Goal: Task Accomplishment & Management: Complete application form

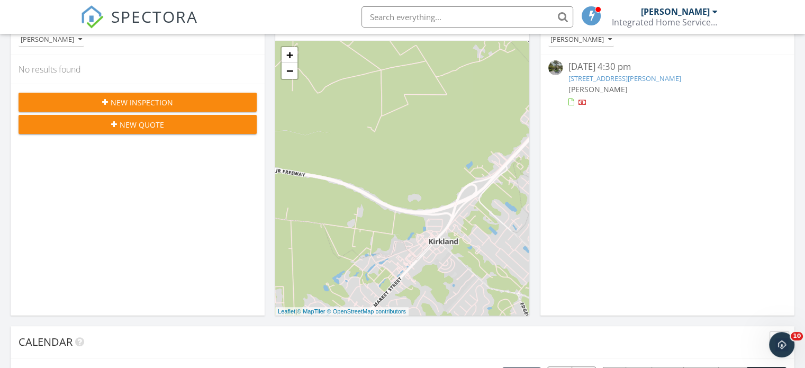
scroll to position [145, 0]
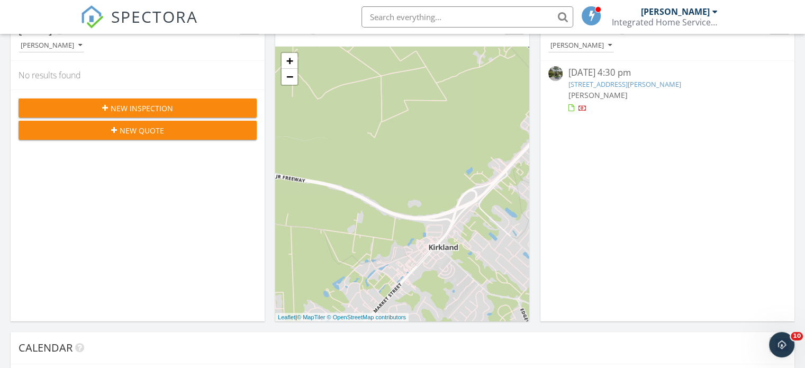
click at [211, 103] on div "New Inspection" at bounding box center [137, 108] width 221 height 11
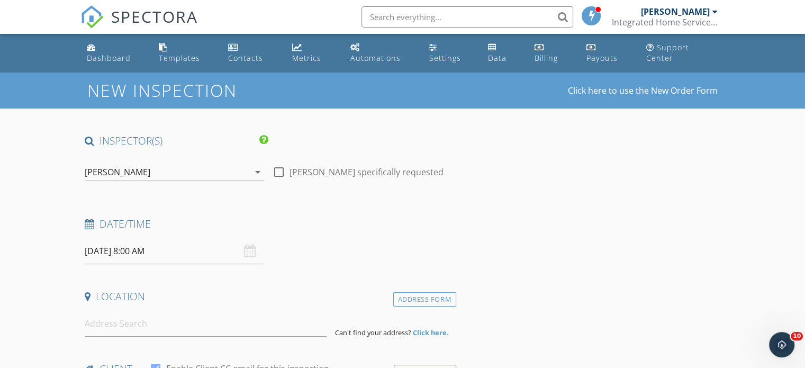
click at [177, 242] on input "09/29/2025 8:00 AM" at bounding box center [174, 251] width 179 height 26
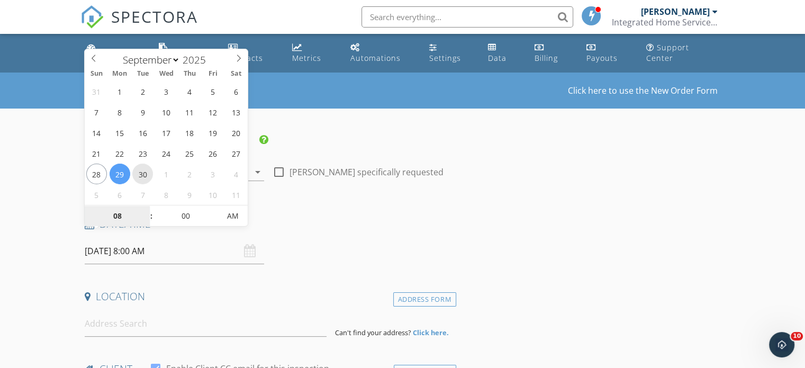
type input "09/30/2025 8:00 AM"
type input "09"
type input "09/30/2025 9:00 AM"
click at [146, 209] on span at bounding box center [145, 210] width 7 height 11
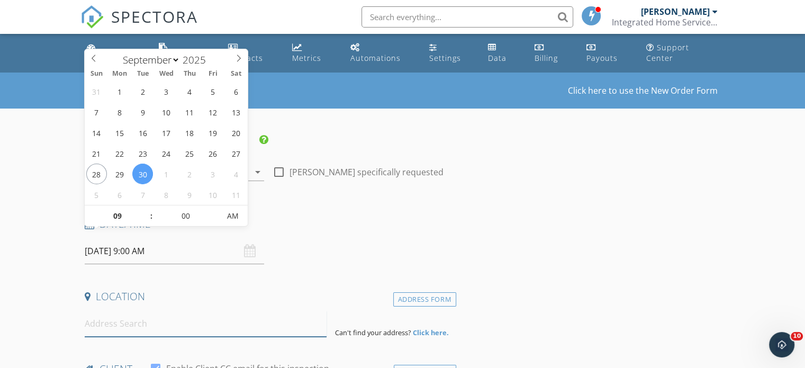
click at [152, 311] on input at bounding box center [206, 324] width 242 height 26
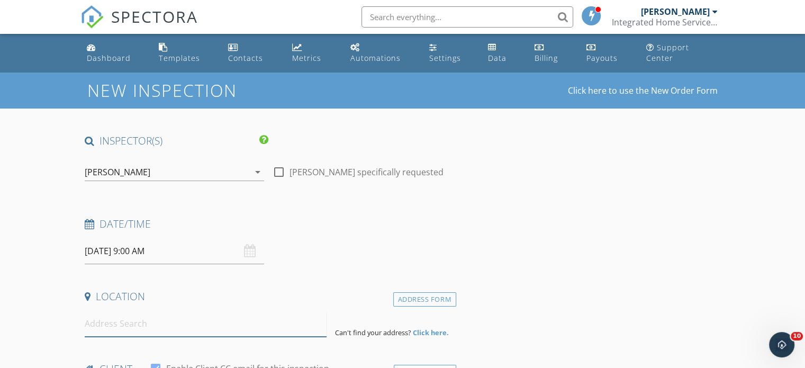
paste input "201 Brentcreek"
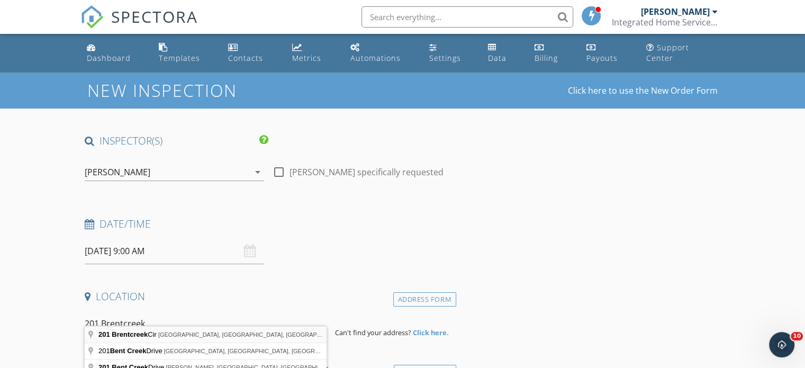
type input "201 Brentcreek Cir, Jacksonville, NC, USA"
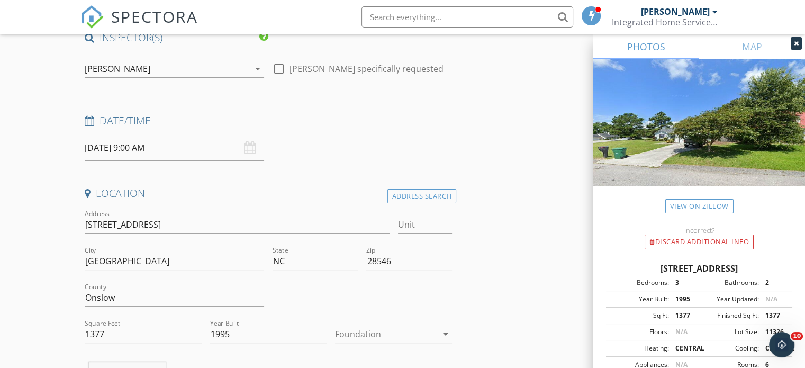
scroll to position [112, 0]
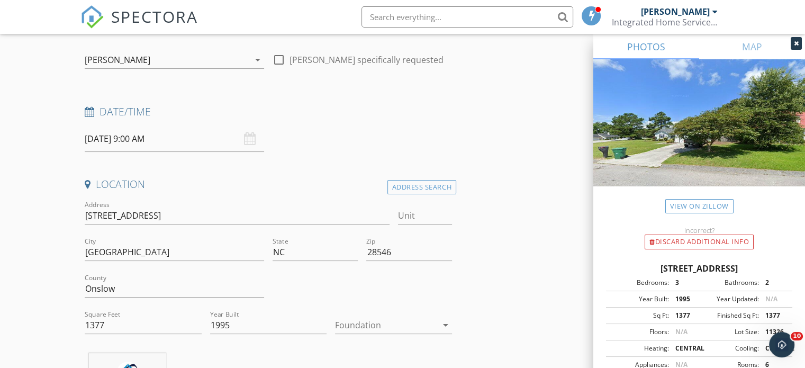
click at [794, 44] on icon at bounding box center [796, 43] width 5 height 6
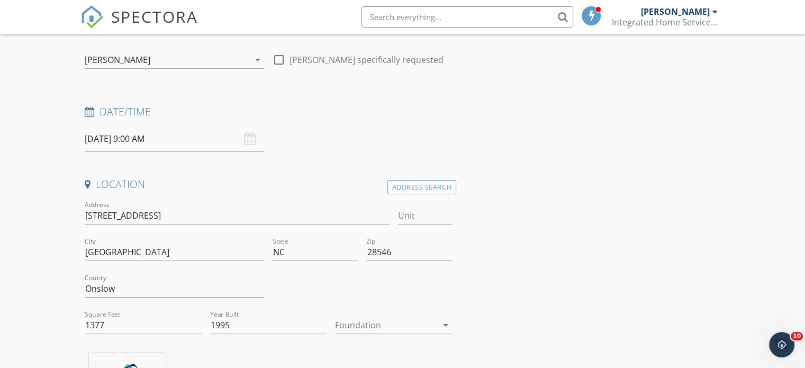
click at [431, 321] on div at bounding box center [386, 325] width 102 height 17
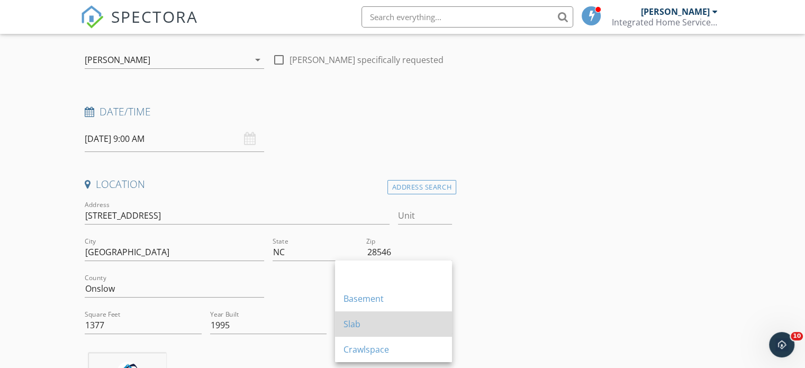
click at [431, 328] on div "Slab" at bounding box center [394, 324] width 100 height 13
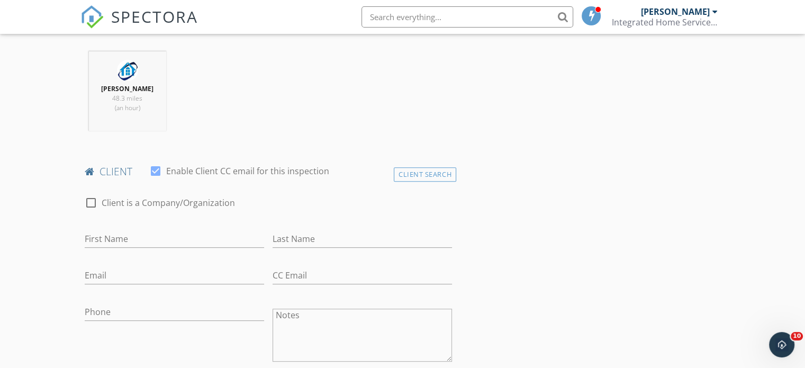
scroll to position [415, 0]
click at [194, 232] on input "First Name" at bounding box center [174, 237] width 179 height 17
type input "Aaron"
type input "Green"
paste input "greenaar94@aol.com"
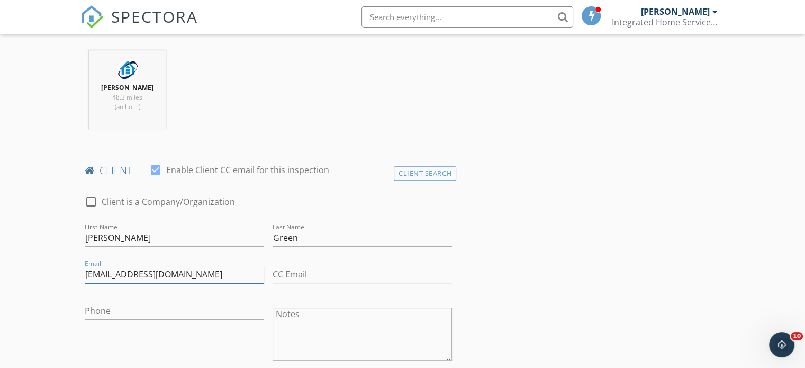
type input "greenaar94@aol.com"
click at [188, 302] on input "Phone" at bounding box center [174, 310] width 179 height 17
paste input "240-291-5099"
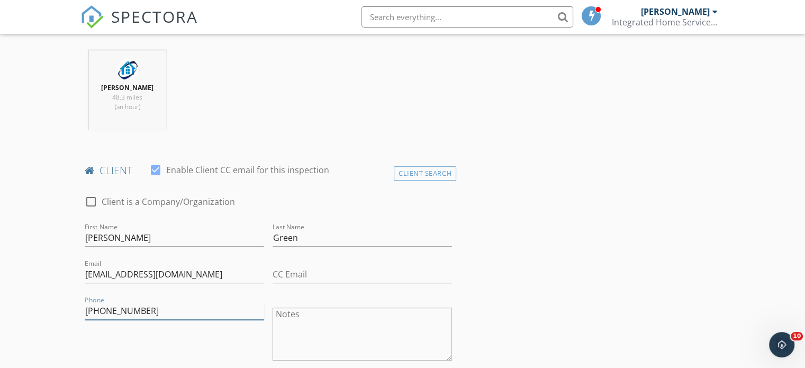
type input "240-291-5099"
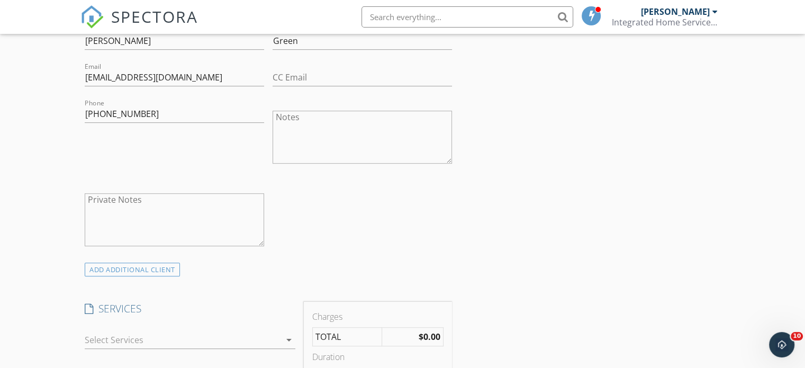
scroll to position [619, 0]
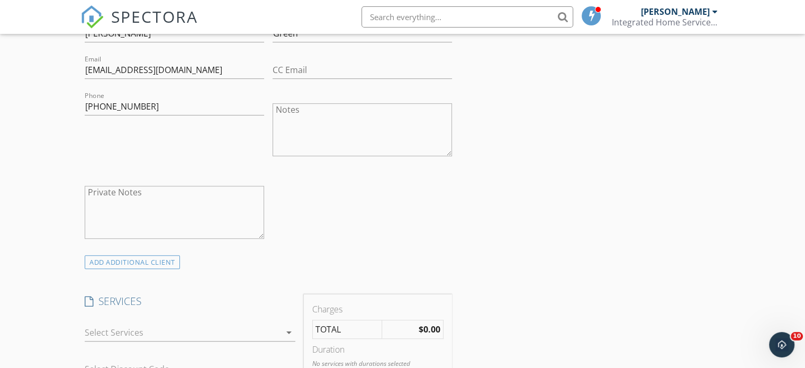
click at [277, 324] on div at bounding box center [183, 332] width 196 height 17
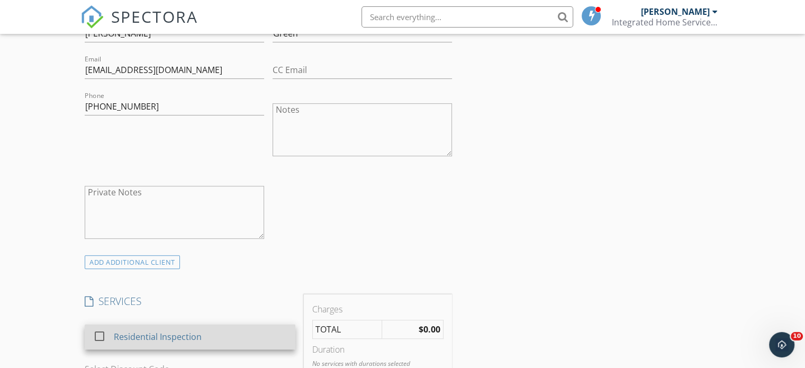
click at [222, 326] on div "Residential Inspection" at bounding box center [201, 336] width 174 height 21
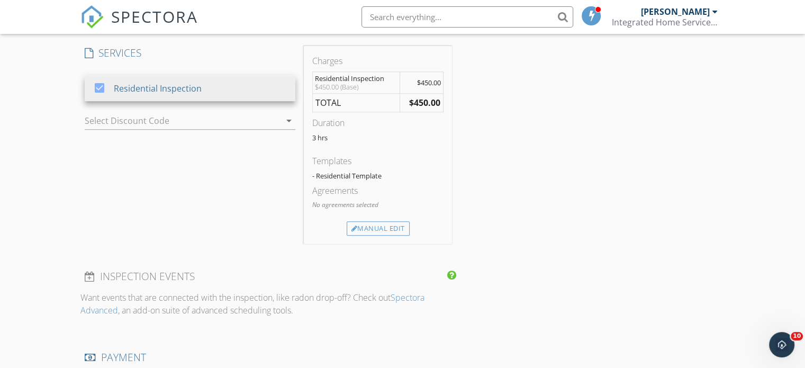
scroll to position [861, 0]
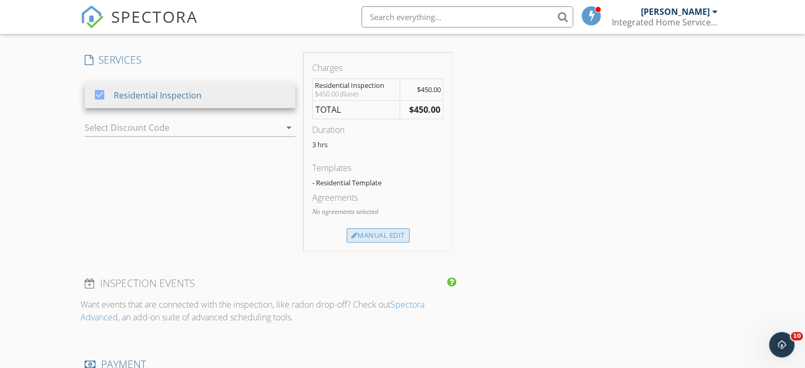
click at [383, 228] on div "Manual Edit" at bounding box center [378, 235] width 63 height 15
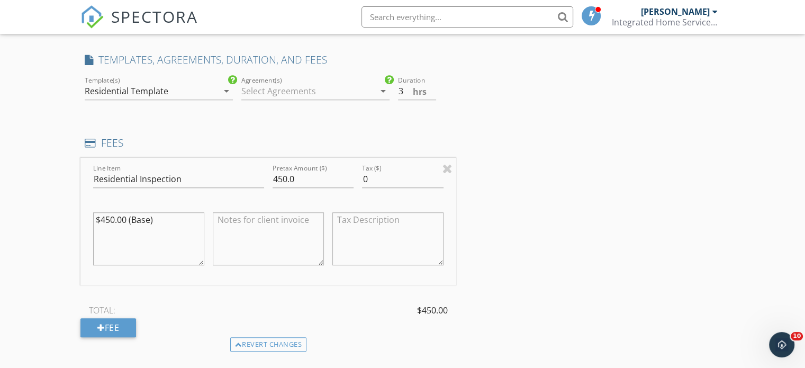
click at [340, 83] on div at bounding box center [307, 91] width 133 height 17
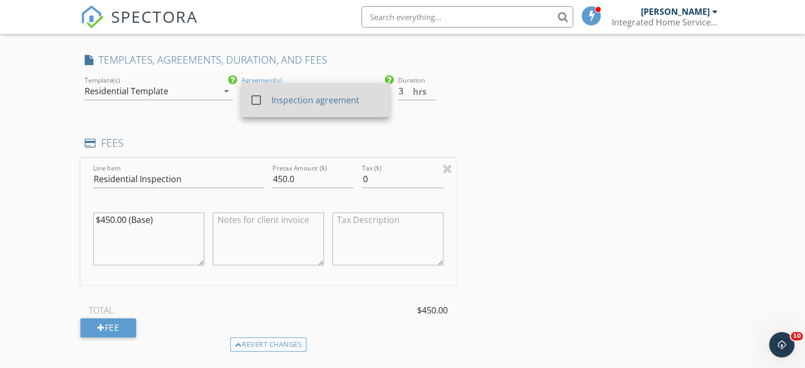
click at [331, 94] on div "Inspection agreement" at bounding box center [327, 100] width 110 height 13
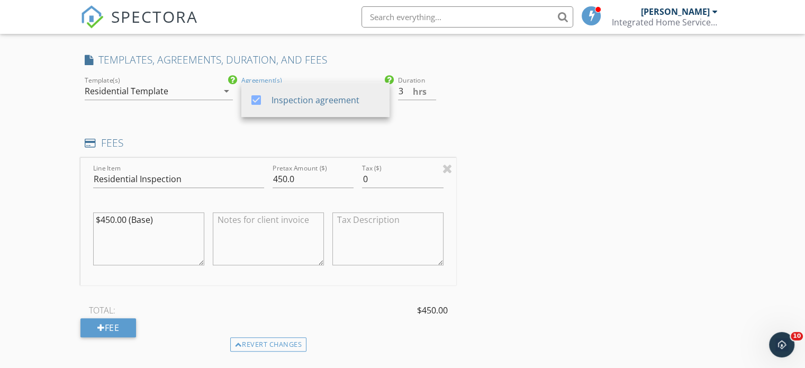
click at [580, 122] on div "INSPECTOR(S) check_box Eric Leifheit PRIMARY Eric Leifheit arrow_drop_down chec…" at bounding box center [402, 198] width 644 height 1851
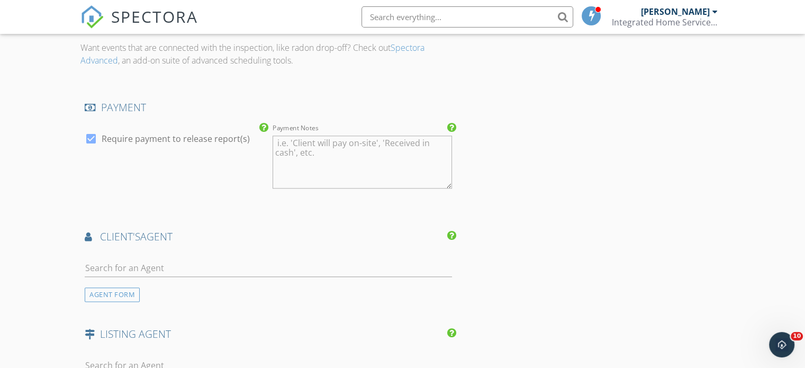
scroll to position [1226, 0]
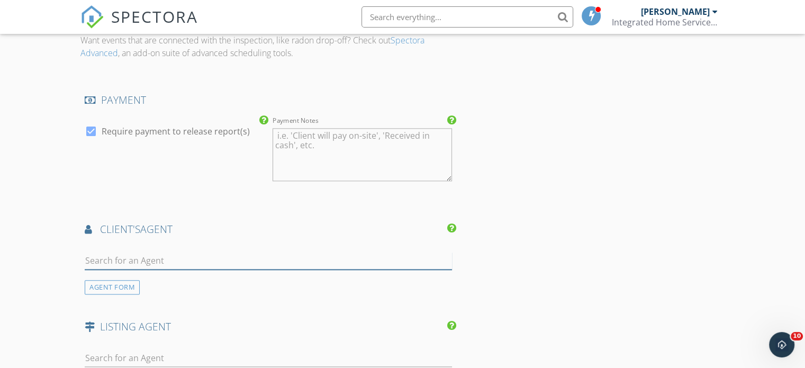
click at [414, 252] on input "text" at bounding box center [268, 260] width 367 height 17
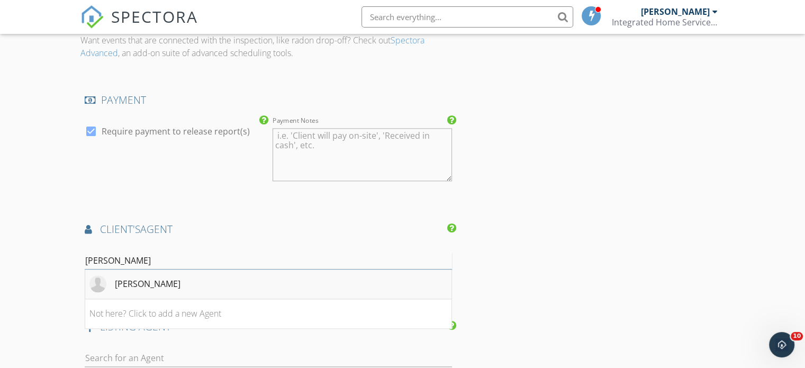
type input "molly"
click at [419, 269] on li "Molly White" at bounding box center [268, 284] width 366 height 30
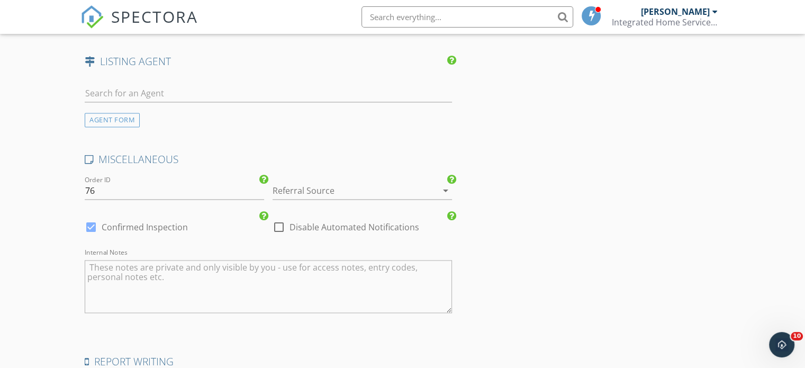
scroll to position [1869, 0]
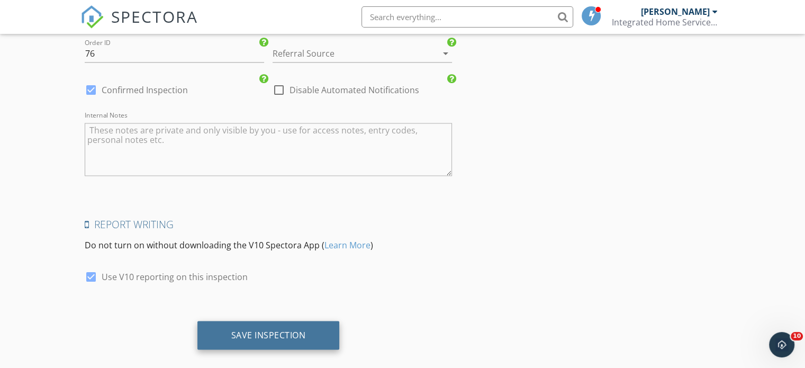
click at [279, 329] on div "Save Inspection" at bounding box center [268, 334] width 75 height 11
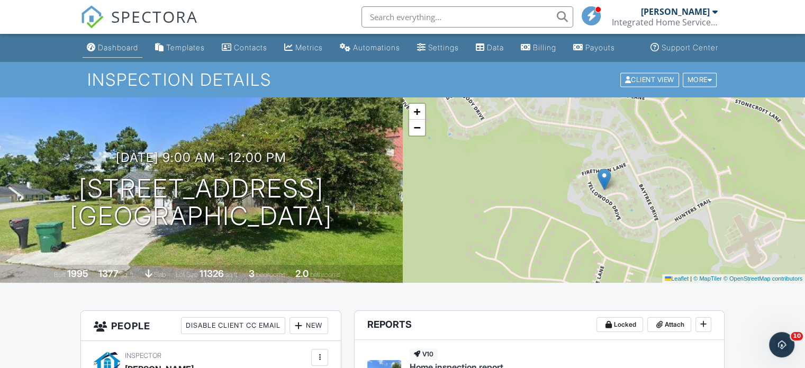
click at [104, 58] on link "Dashboard" at bounding box center [113, 48] width 60 height 20
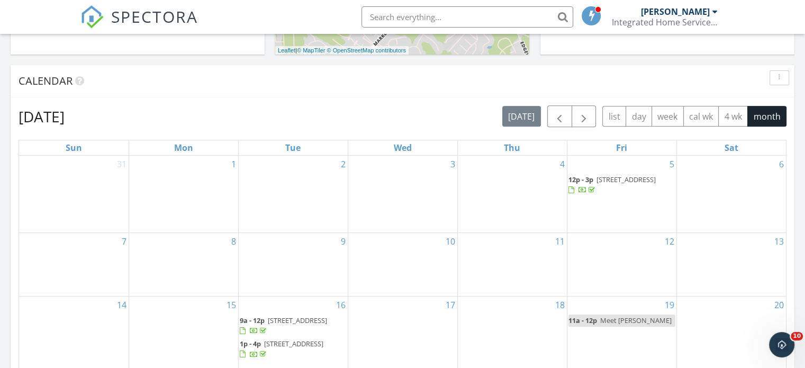
scroll to position [377, 0]
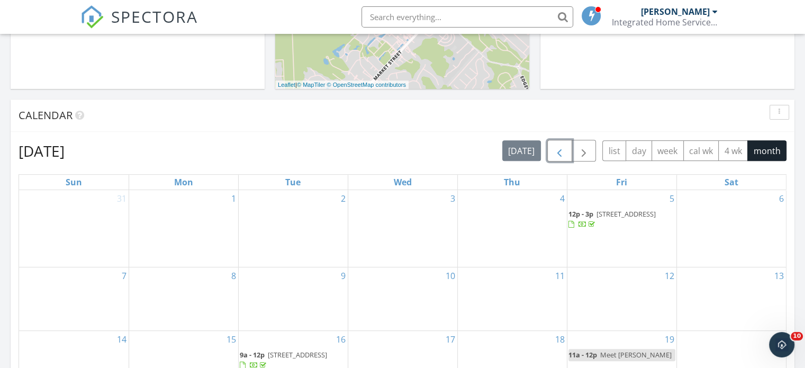
click at [564, 145] on span "button" at bounding box center [559, 151] width 13 height 13
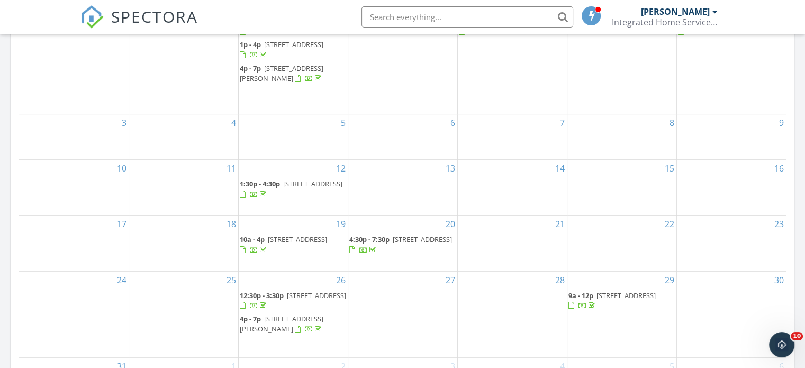
scroll to position [411, 0]
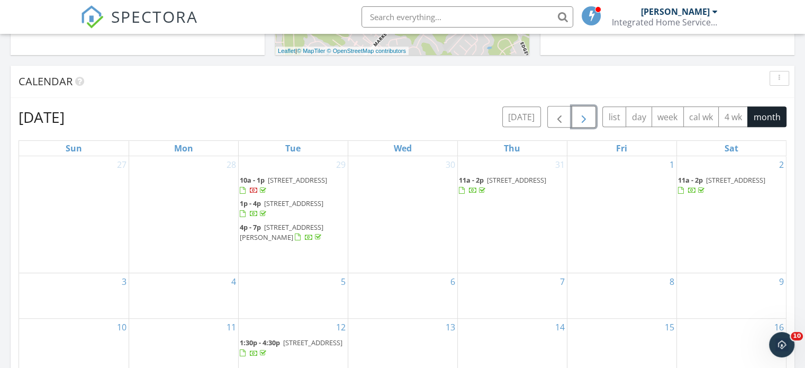
click at [580, 111] on span "button" at bounding box center [584, 117] width 13 height 13
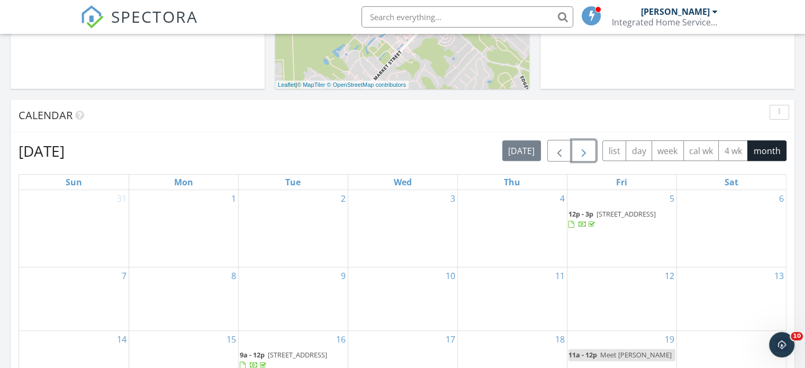
scroll to position [375, 0]
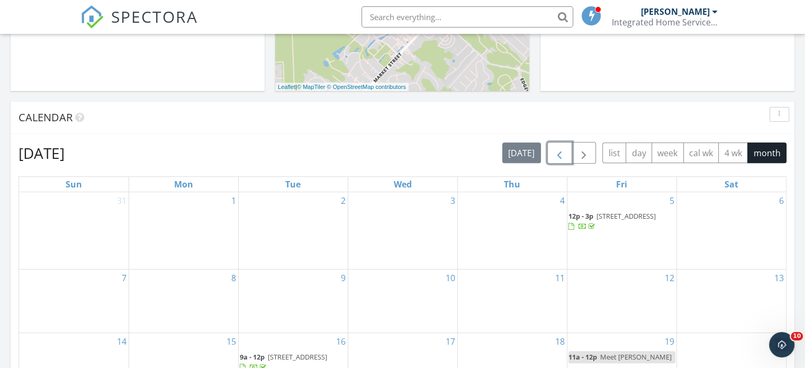
click at [562, 147] on span "button" at bounding box center [559, 153] width 13 height 13
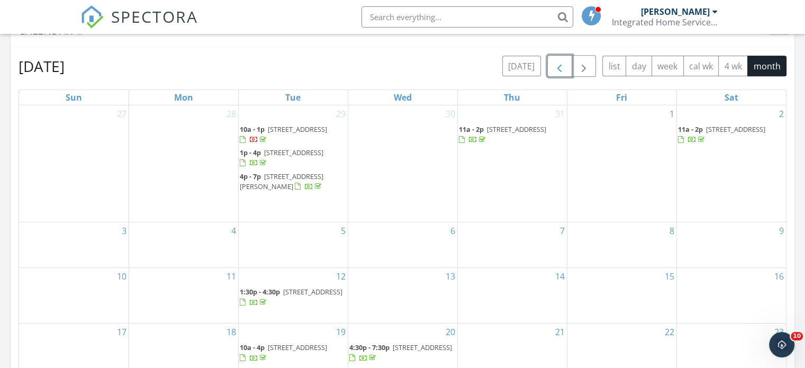
scroll to position [460, 0]
click at [565, 61] on span "button" at bounding box center [559, 67] width 13 height 13
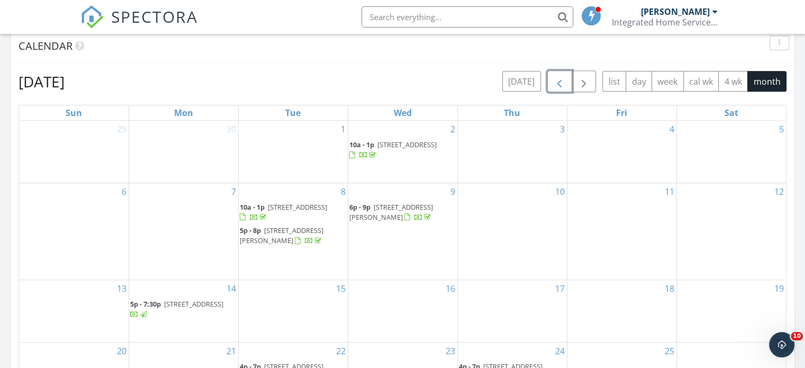
scroll to position [440, 0]
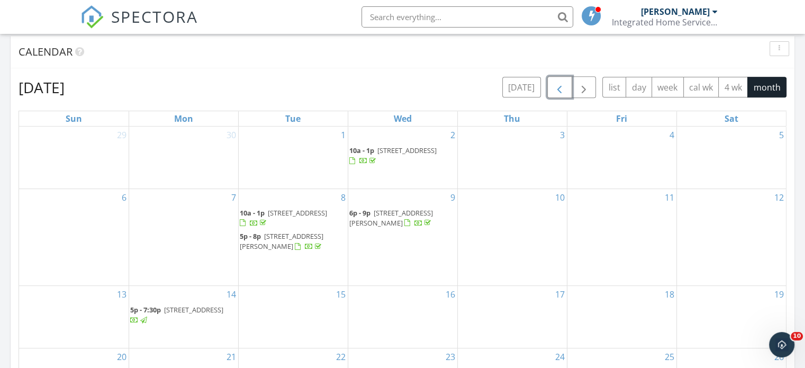
click at [557, 81] on span "button" at bounding box center [559, 87] width 13 height 13
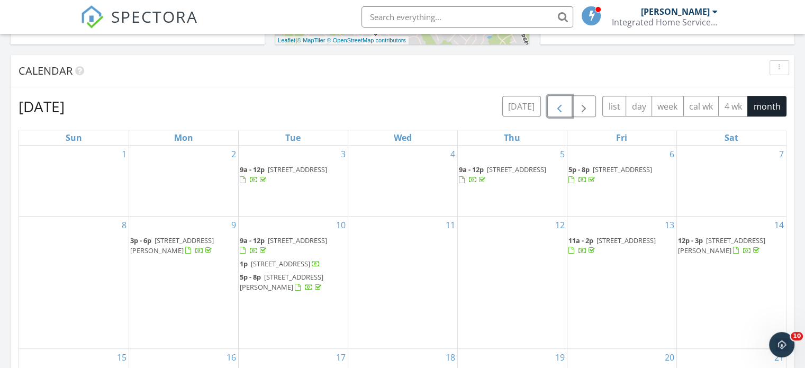
scroll to position [369, 0]
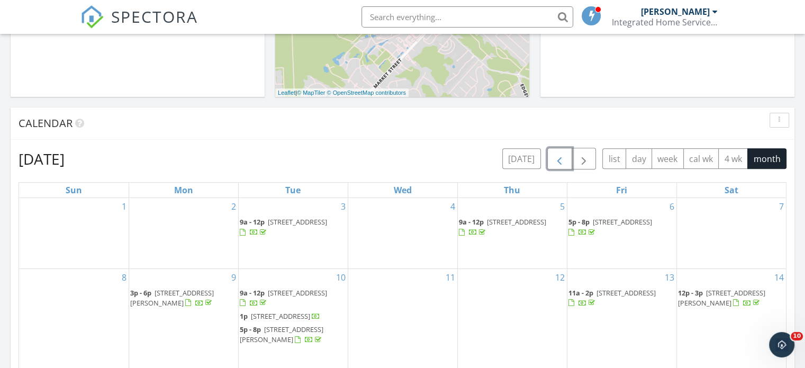
click at [564, 155] on span "button" at bounding box center [559, 158] width 13 height 13
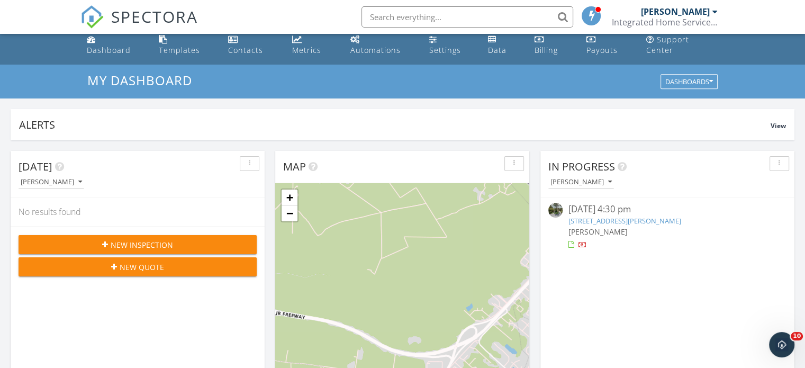
scroll to position [0, 0]
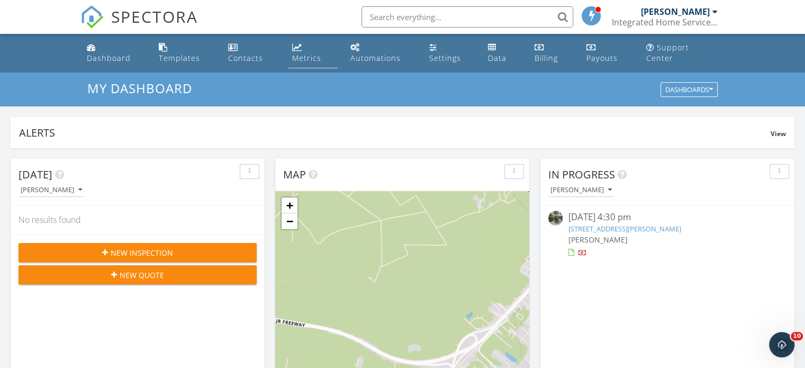
click at [311, 53] on div "Metrics" at bounding box center [306, 58] width 29 height 10
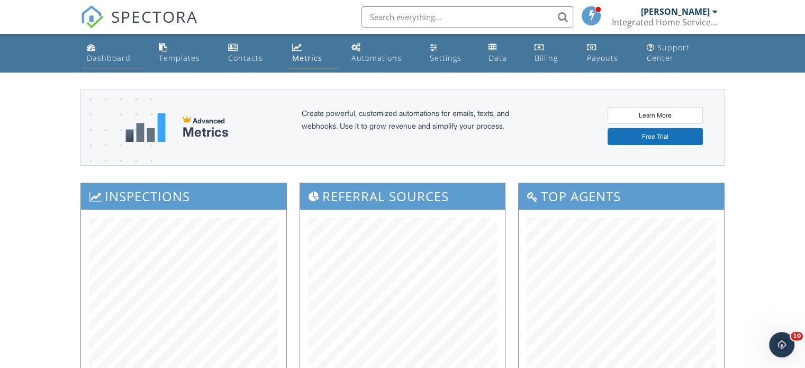
click at [146, 47] on li "Dashboard" at bounding box center [114, 53] width 68 height 39
click at [131, 53] on div "Dashboard" at bounding box center [109, 58] width 44 height 10
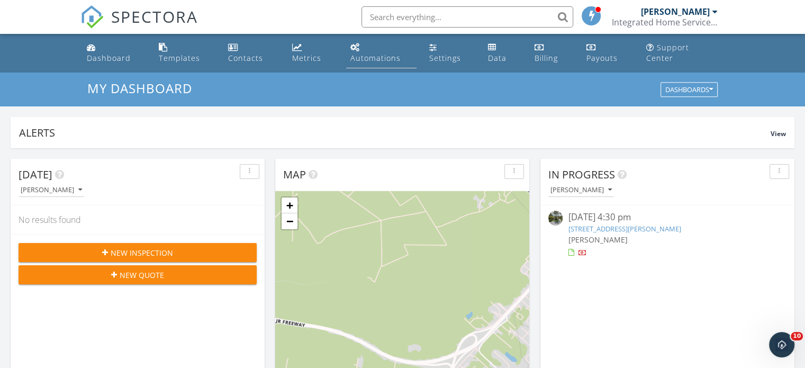
click at [385, 56] on link "Automations" at bounding box center [381, 53] width 70 height 30
click at [397, 52] on link "Automations" at bounding box center [381, 53] width 70 height 30
click at [376, 53] on div "Automations" at bounding box center [375, 58] width 50 height 10
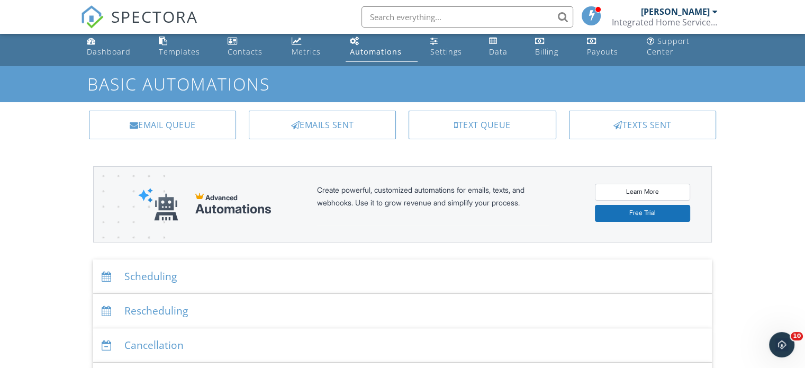
scroll to position [4, 0]
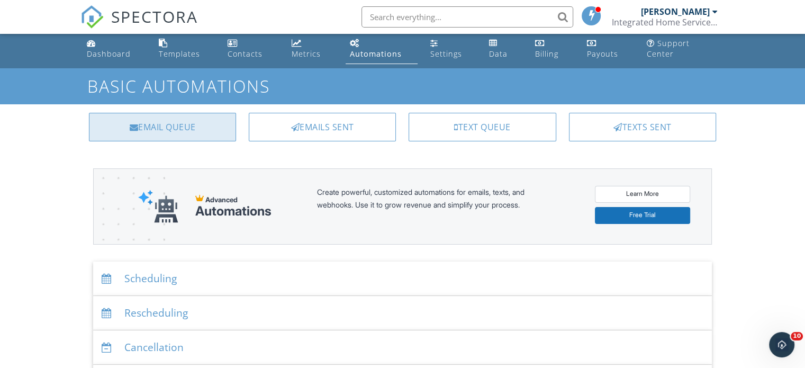
click at [229, 113] on div "Email Queue" at bounding box center [162, 127] width 147 height 29
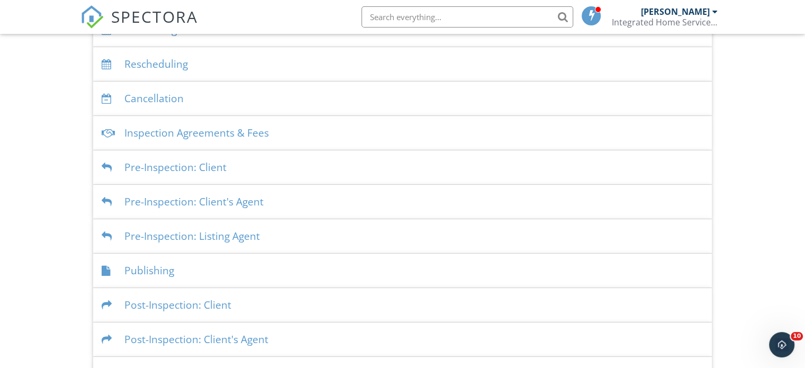
scroll to position [272, 0]
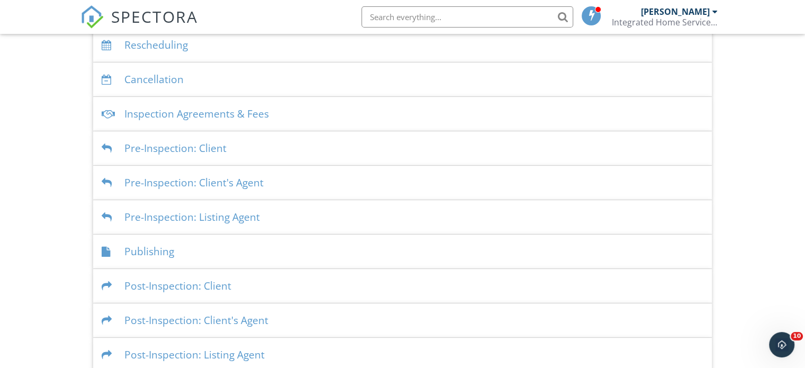
click at [214, 269] on div "Post-Inspection: Client" at bounding box center [402, 286] width 619 height 34
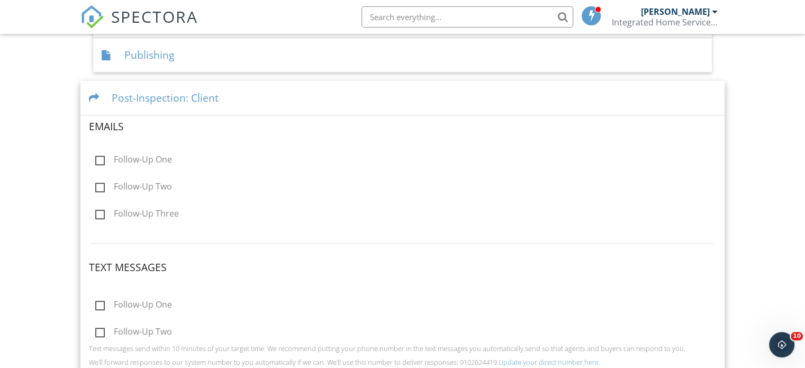
scroll to position [465, 0]
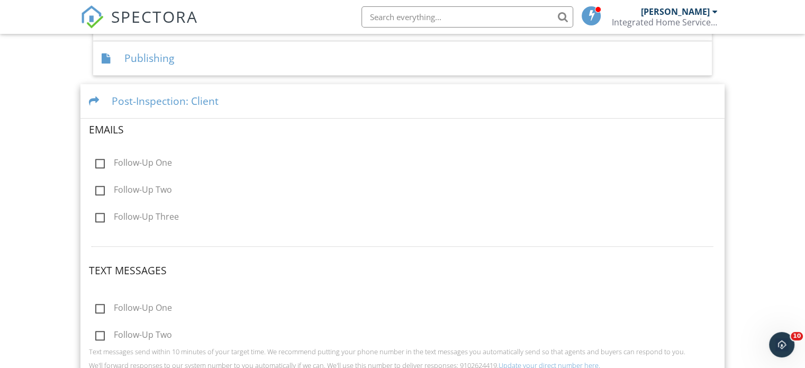
click at [184, 84] on div "Post-Inspection: Client" at bounding box center [402, 101] width 644 height 34
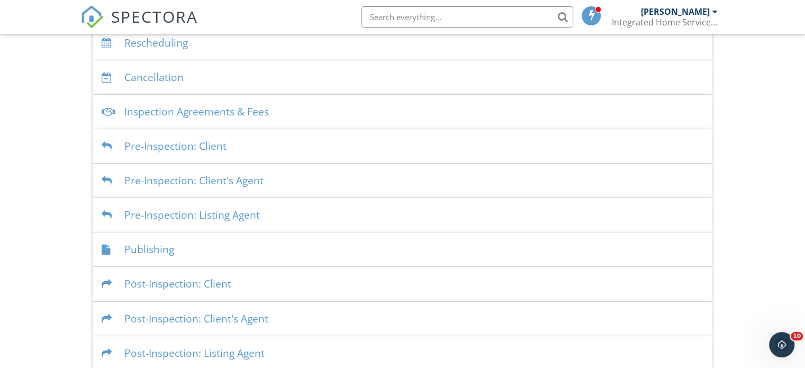
scroll to position [272, 0]
click at [253, 303] on div "Post-Inspection: Client's Agent" at bounding box center [402, 320] width 619 height 34
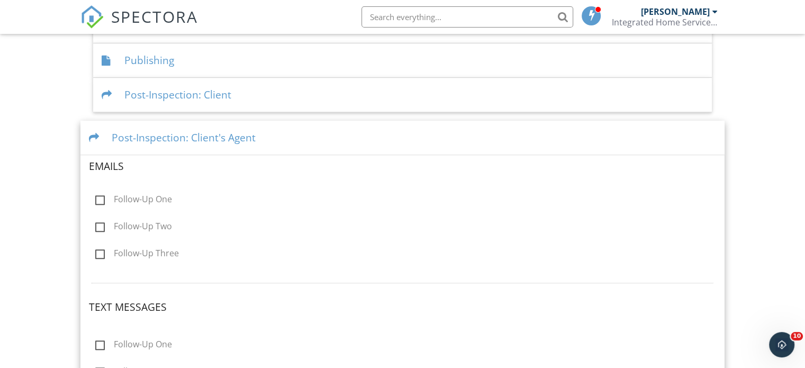
scroll to position [461, 0]
click at [251, 129] on div "Post-Inspection: Client's Agent" at bounding box center [402, 140] width 644 height 34
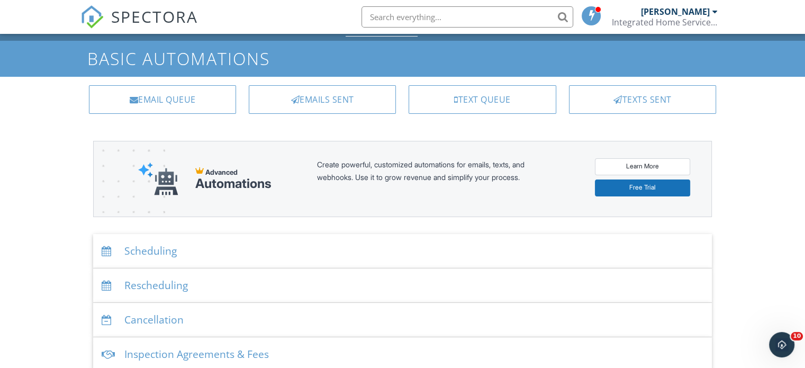
scroll to position [0, 0]
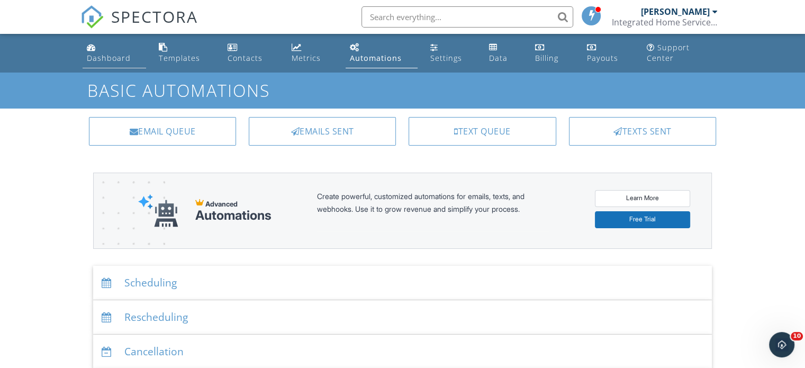
click at [105, 53] on div "Dashboard" at bounding box center [109, 58] width 44 height 10
